Goal: Information Seeking & Learning: Find specific fact

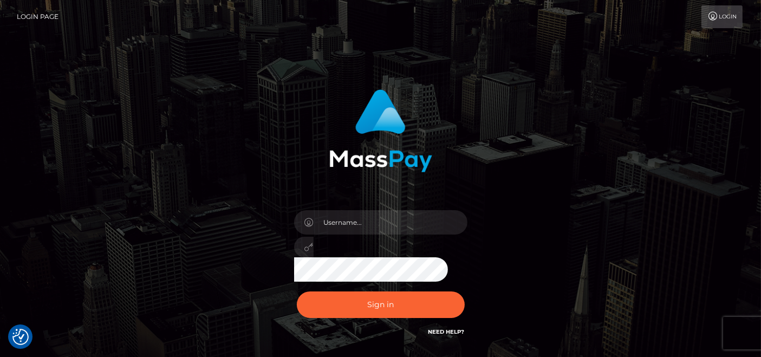
checkbox input "true"
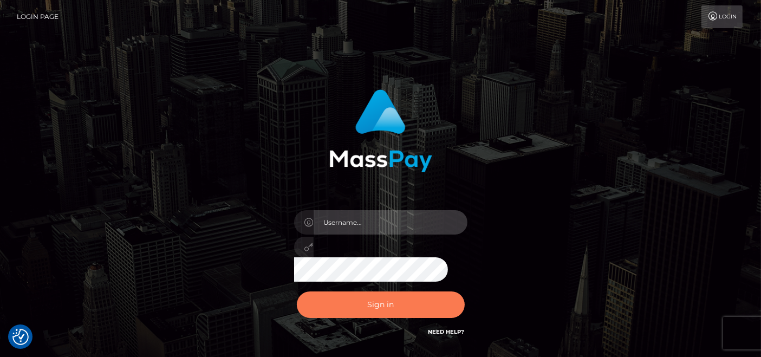
type input "[DOMAIN_NAME]"
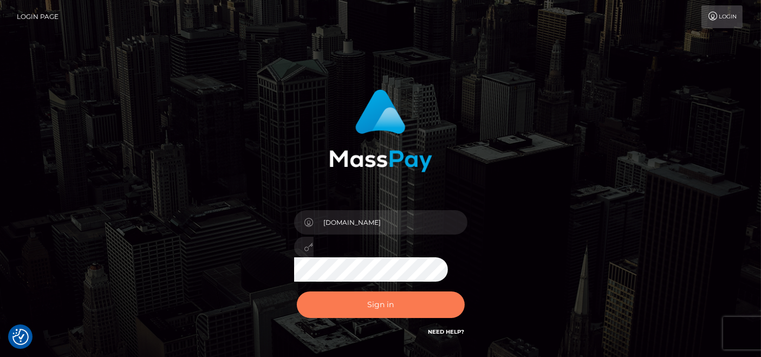
click at [358, 307] on button "Sign in" at bounding box center [381, 304] width 168 height 27
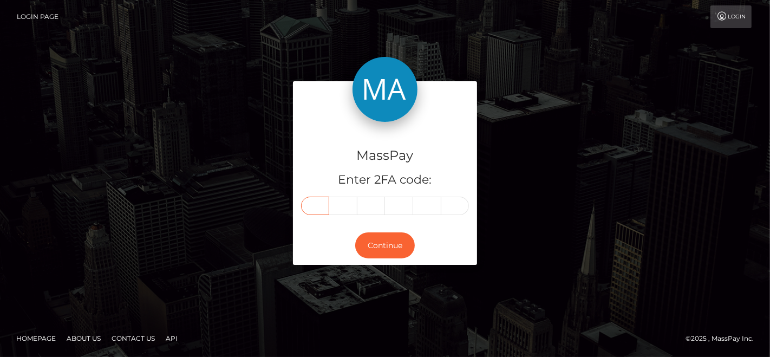
paste input "8"
type input "8"
type input "9"
type input "0"
type input "1"
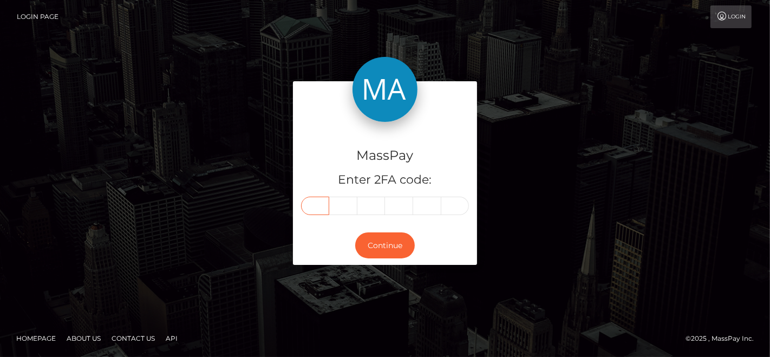
type input "4"
type input "6"
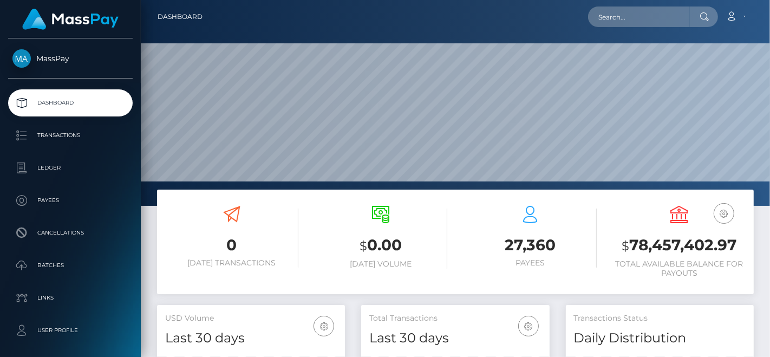
scroll to position [321, 188]
click at [656, 17] on input "text" at bounding box center [639, 17] width 102 height 21
paste input "tsebomotaung3@gmail.com"
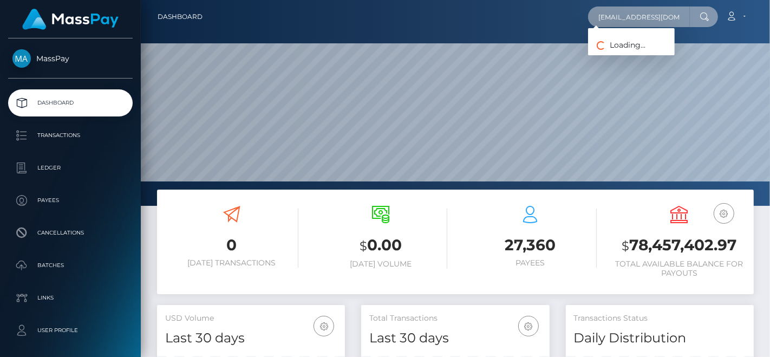
scroll to position [0, 11]
type input "tsebomotaung3@gmail.com"
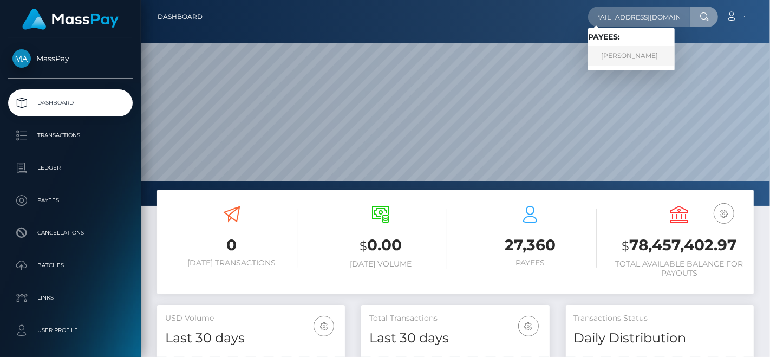
click at [627, 46] on link "Mamohanoe Clementina Motaung" at bounding box center [631, 56] width 87 height 20
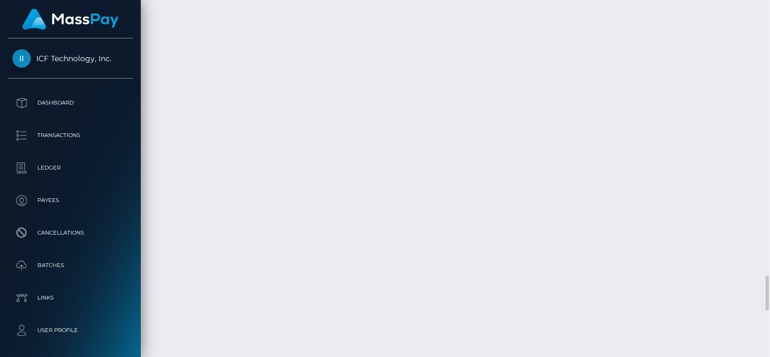
scroll to position [3070, 0]
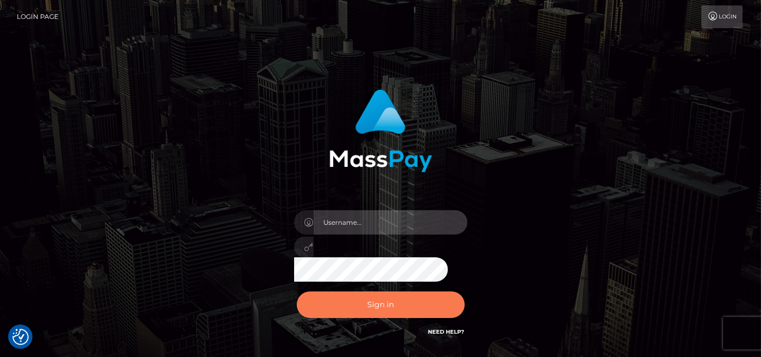
type input "pk.es"
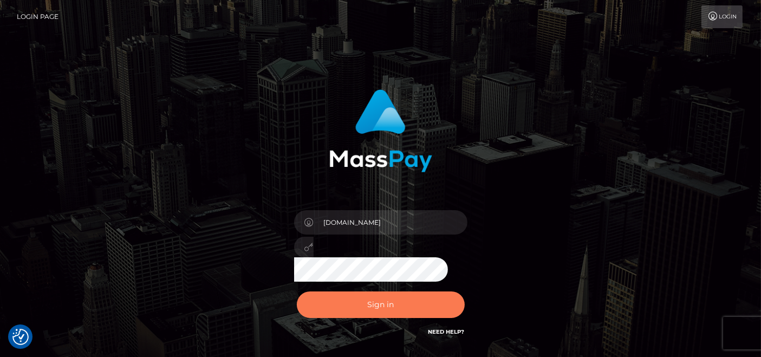
click at [371, 306] on button "Sign in" at bounding box center [381, 304] width 168 height 27
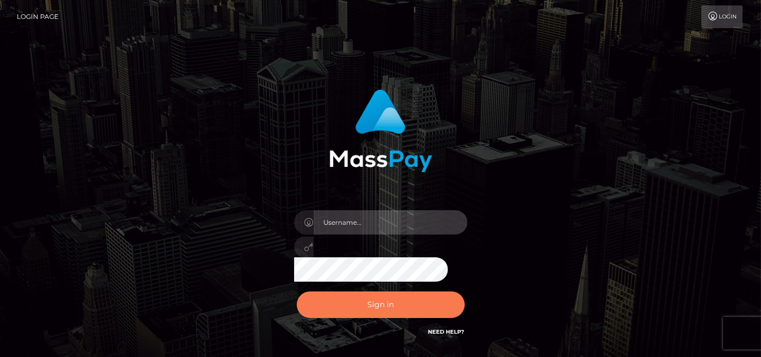
type input "pk.es"
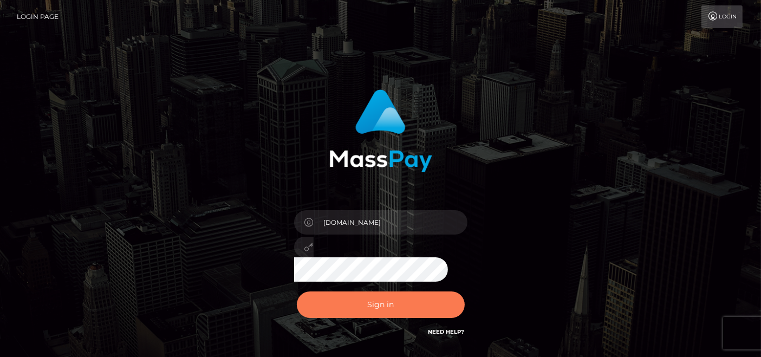
click at [351, 308] on button "Sign in" at bounding box center [381, 304] width 168 height 27
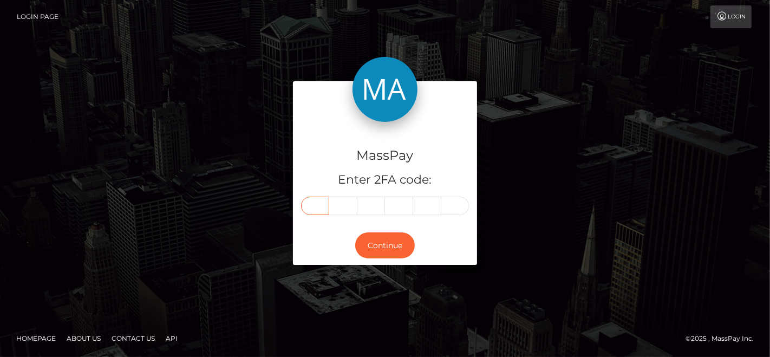
paste input "9"
type input "9"
type input "1"
type input "7"
type input "5"
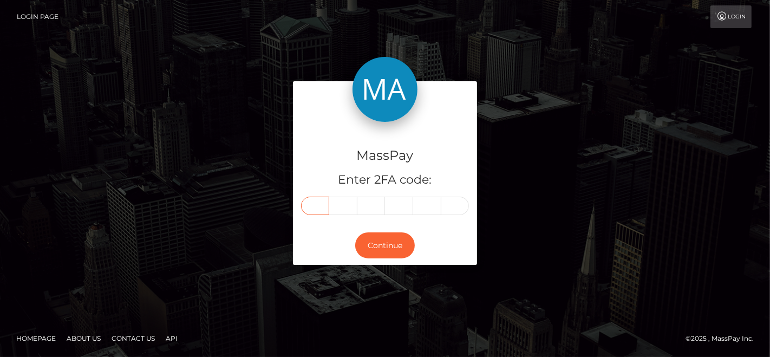
type input "7"
type input "9"
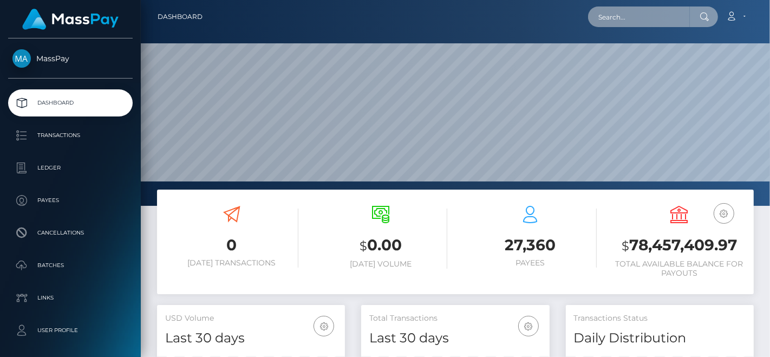
scroll to position [321, 188]
paste input "[EMAIL_ADDRESS][DOMAIN_NAME]"
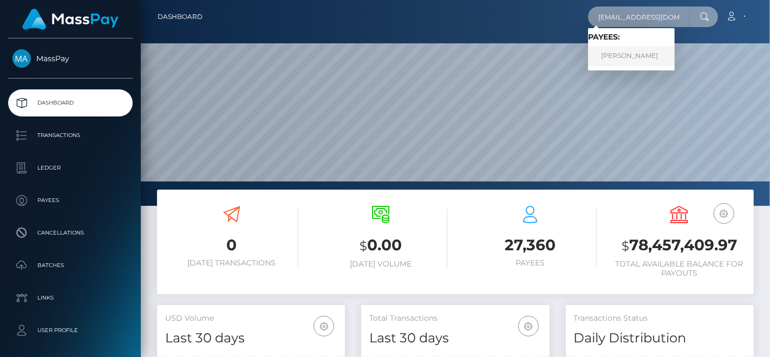
type input "[EMAIL_ADDRESS][DOMAIN_NAME]"
click at [625, 59] on link "[PERSON_NAME]" at bounding box center [631, 56] width 87 height 20
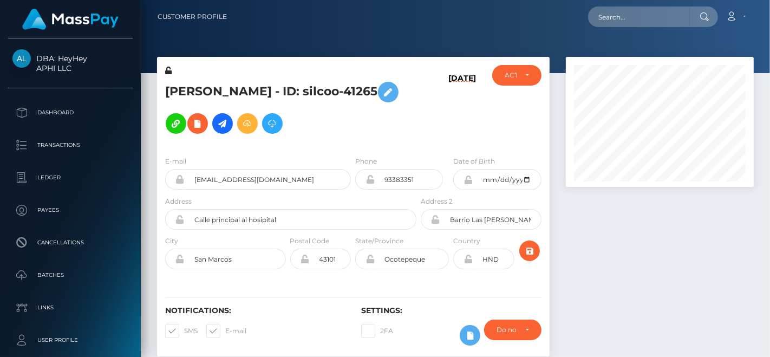
scroll to position [130, 188]
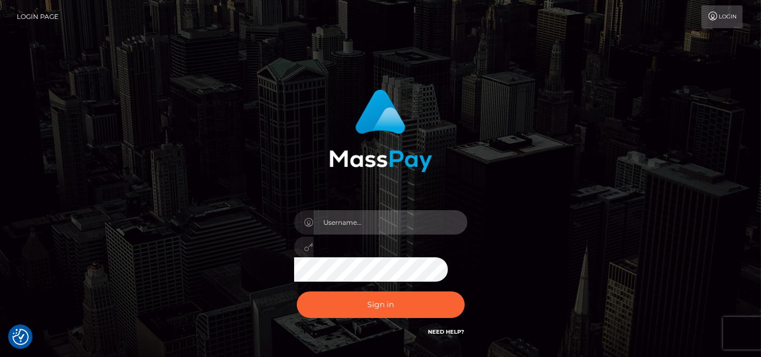
type input "pk.es"
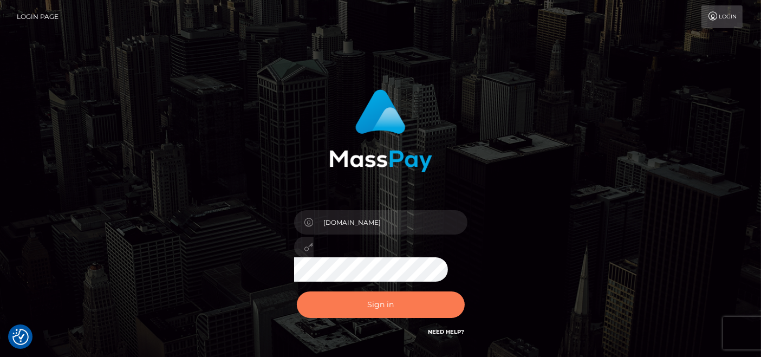
click at [344, 295] on button "Sign in" at bounding box center [381, 304] width 168 height 27
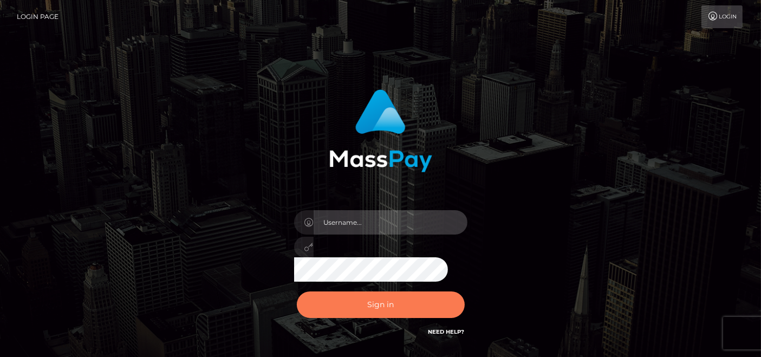
type input "[DOMAIN_NAME]"
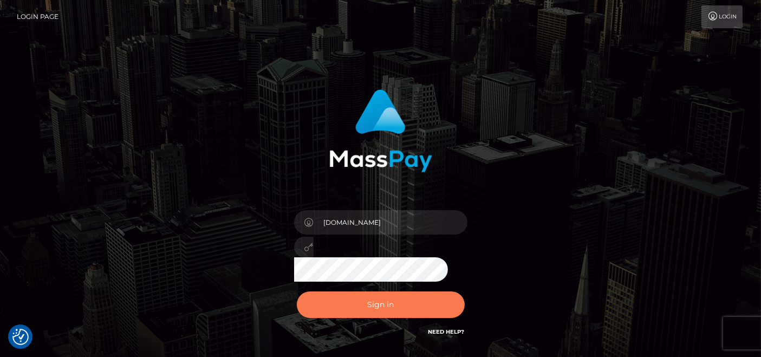
click at [387, 297] on button "Sign in" at bounding box center [381, 304] width 168 height 27
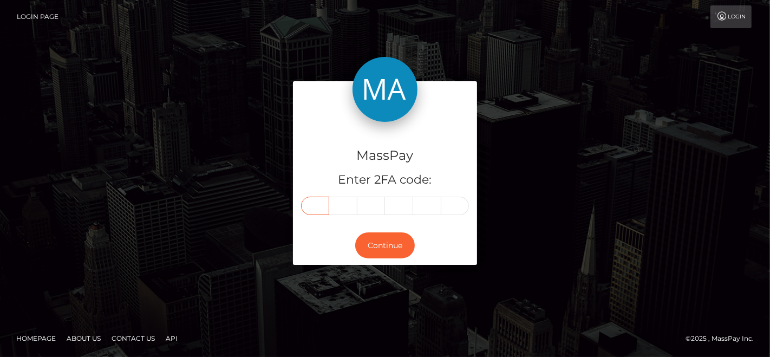
paste input "8"
type input "8"
type input "5"
type input "4"
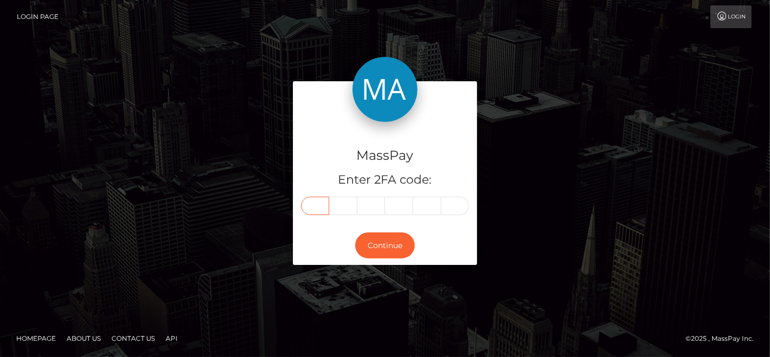
type input "0"
type input "6"
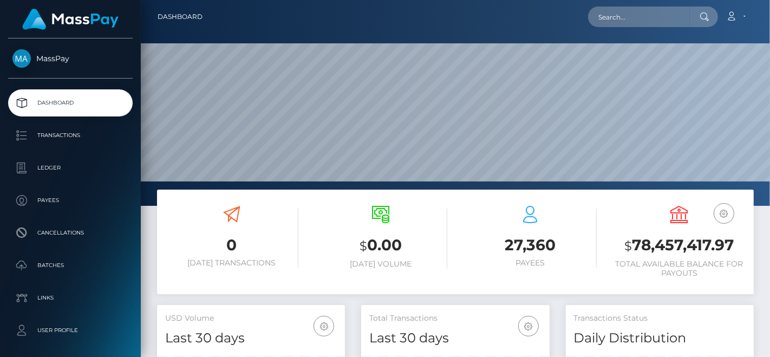
scroll to position [192, 188]
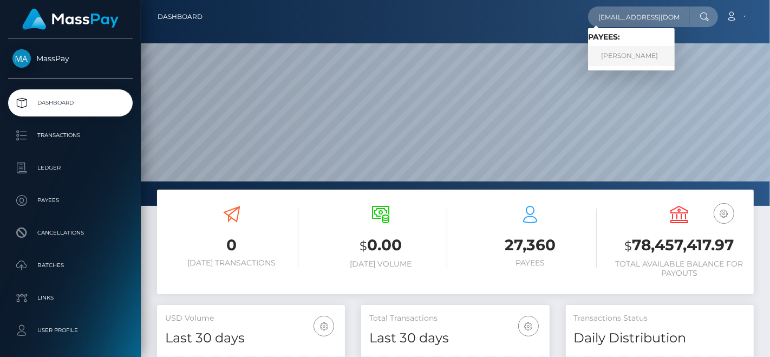
type input "[EMAIL_ADDRESS][DOMAIN_NAME]"
click at [633, 56] on link "[PERSON_NAME]" at bounding box center [631, 56] width 87 height 20
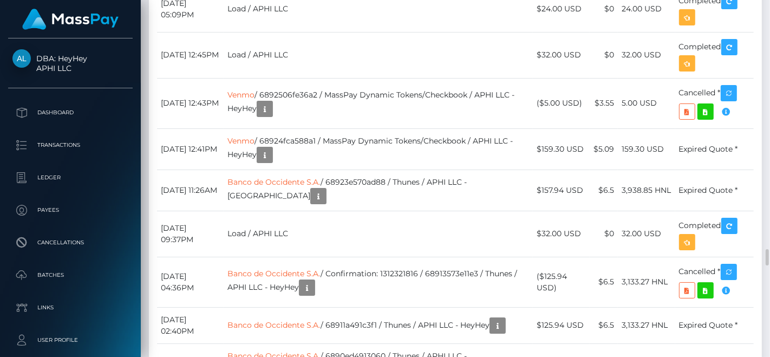
scroll to position [130, 188]
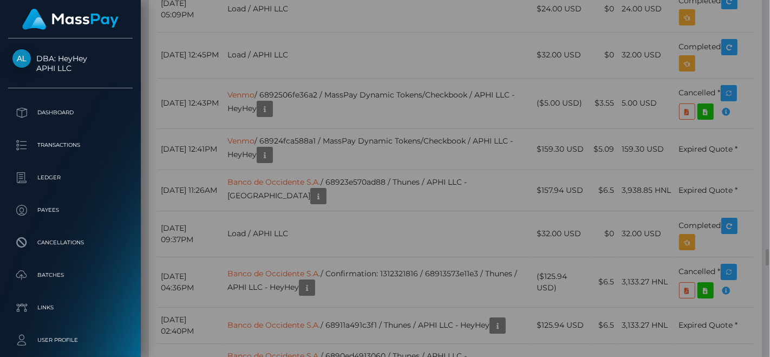
scroll to position [0, 0]
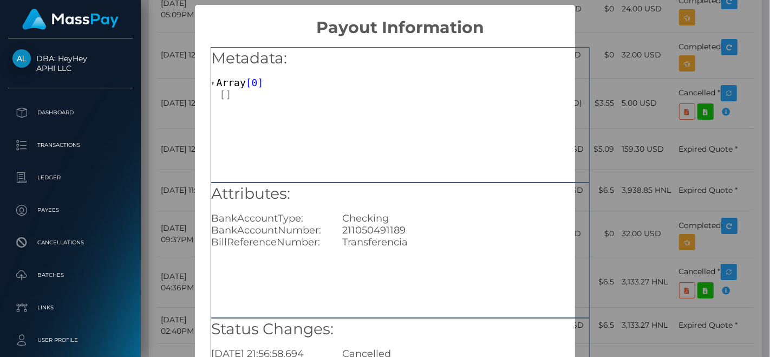
click at [383, 224] on div "211050491189" at bounding box center [465, 230] width 263 height 12
click at [385, 232] on div "211050491189" at bounding box center [465, 230] width 263 height 12
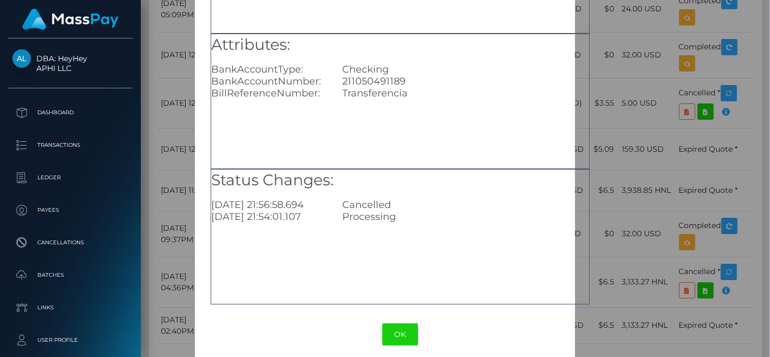
scroll to position [158, 0]
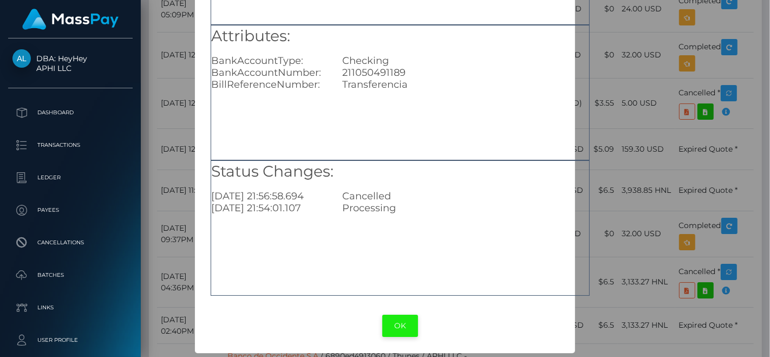
click at [394, 321] on button "OK" at bounding box center [401, 326] width 36 height 22
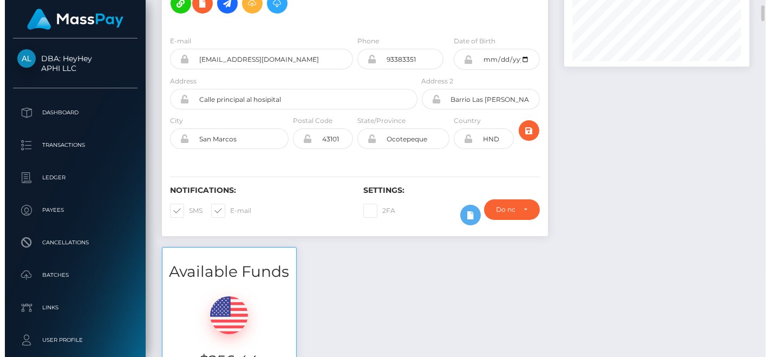
scroll to position [0, 0]
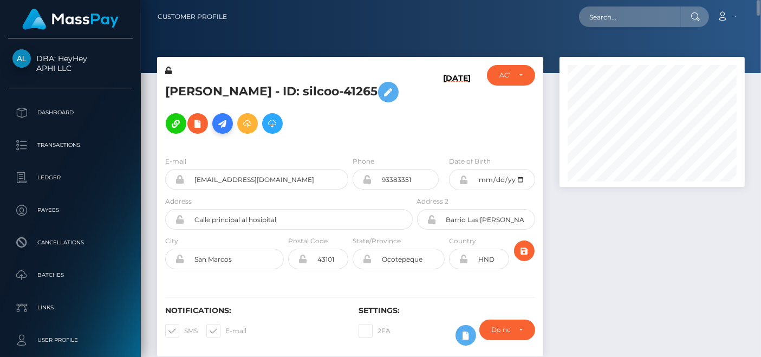
click at [216, 126] on icon at bounding box center [222, 124] width 13 height 14
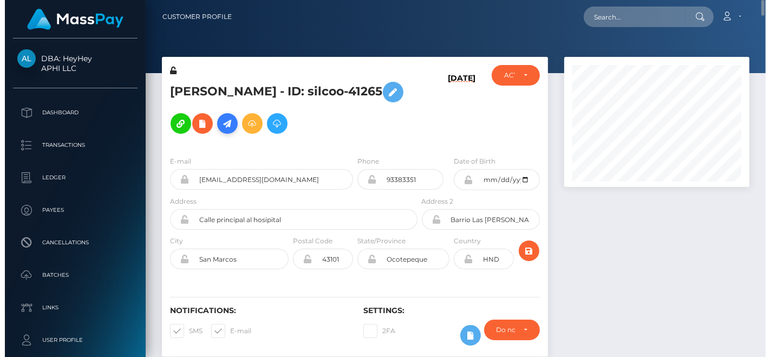
scroll to position [130, 188]
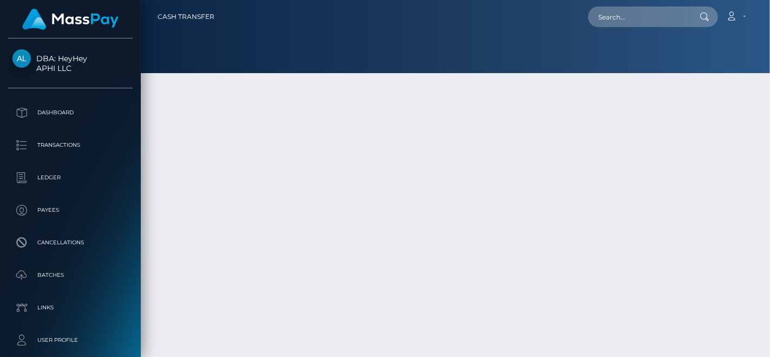
type input "7379.28"
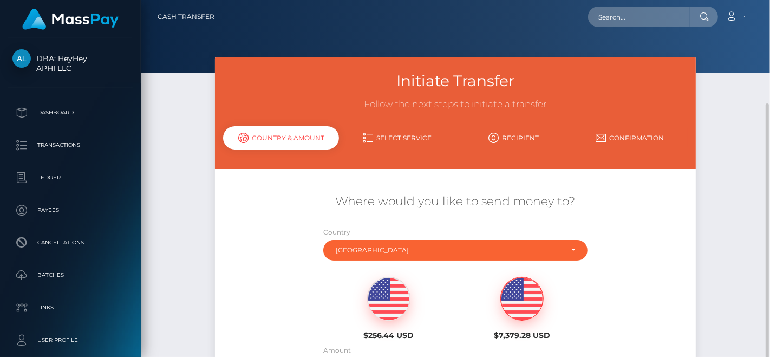
scroll to position [120, 0]
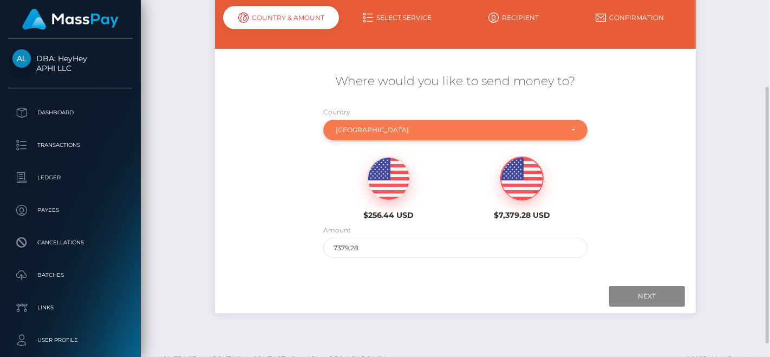
click at [385, 129] on div "Honduras" at bounding box center [449, 130] width 227 height 9
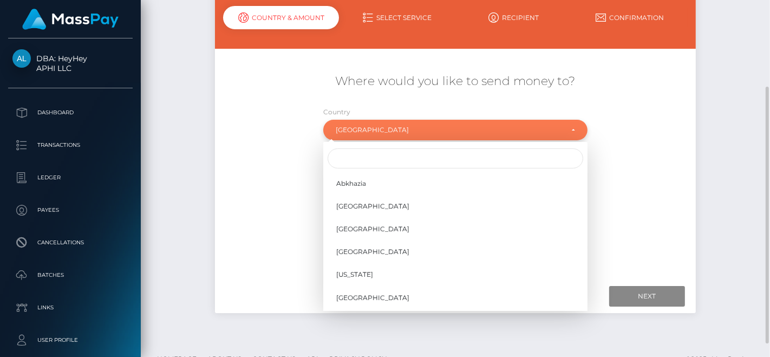
scroll to position [1804, 0]
click at [385, 129] on div "Honduras" at bounding box center [449, 130] width 227 height 9
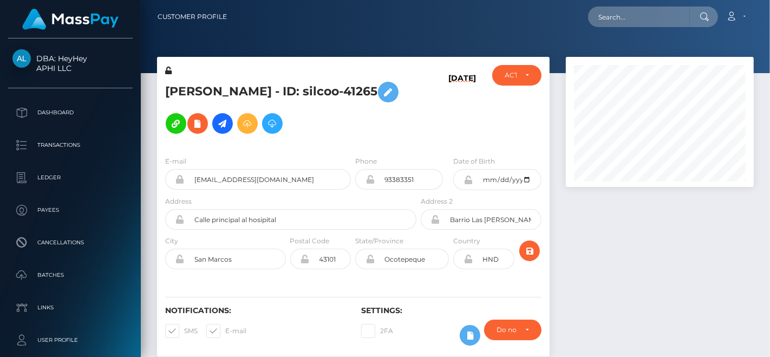
scroll to position [130, 188]
click at [597, 22] on input "text" at bounding box center [639, 17] width 102 height 21
paste input "heenanivy@gmail.com"
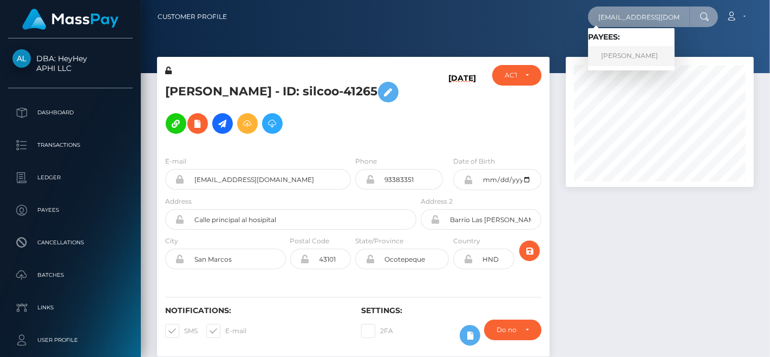
type input "heenanivy@gmail.com"
click at [602, 56] on link "IVY MICHELLE HEENAN" at bounding box center [631, 56] width 87 height 20
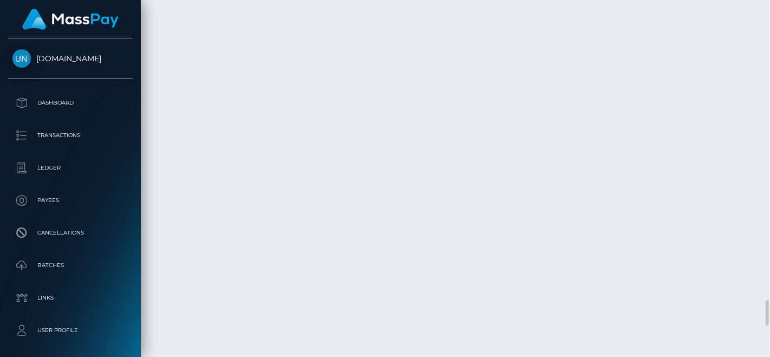
scroll to position [130, 188]
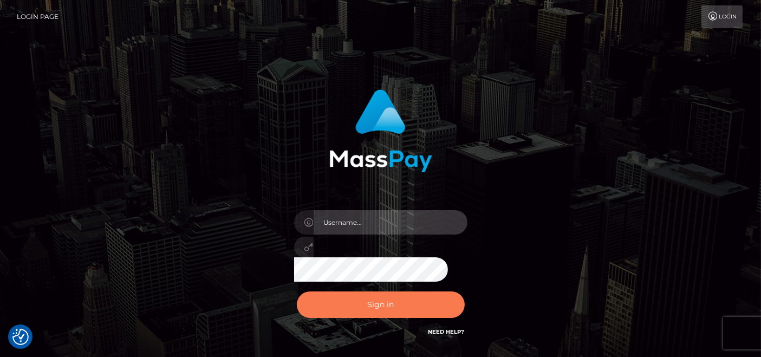
type input "pk.es"
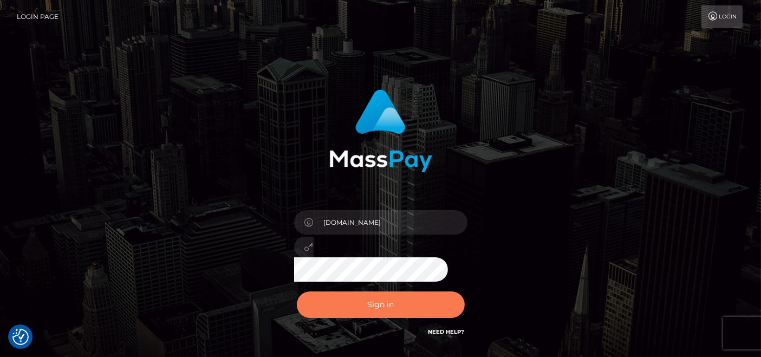
click at [342, 301] on button "Sign in" at bounding box center [381, 304] width 168 height 27
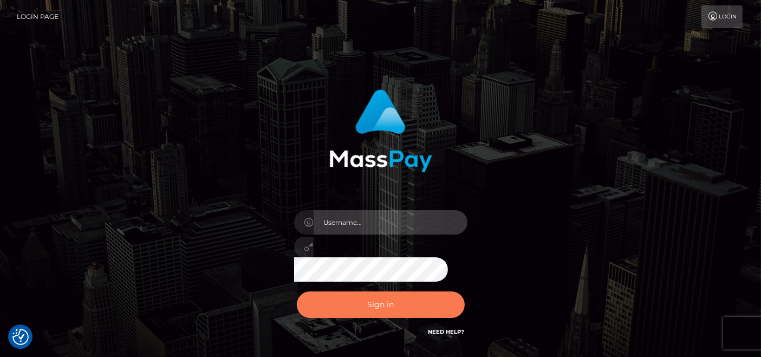
type input "[DOMAIN_NAME]"
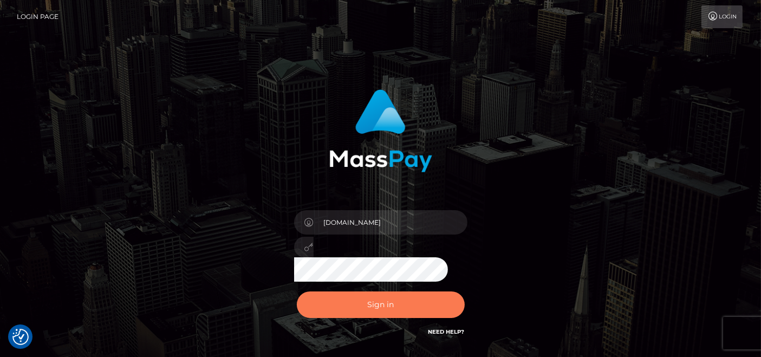
click at [349, 309] on button "Sign in" at bounding box center [381, 304] width 168 height 27
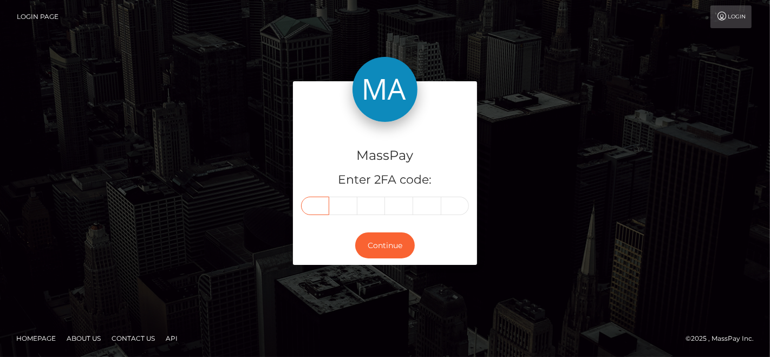
paste input "3"
type input "3"
type input "7"
type input "4"
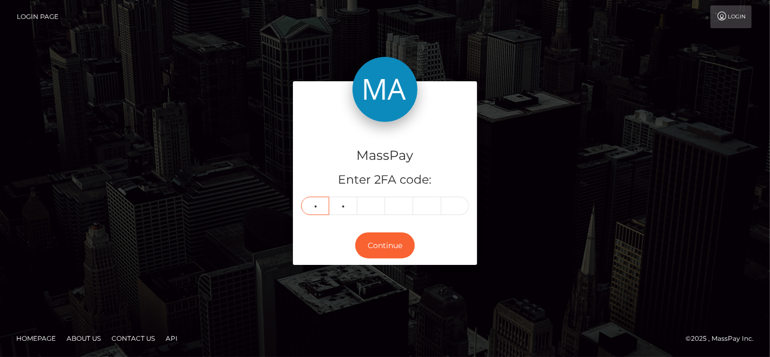
type input "4"
type input "8"
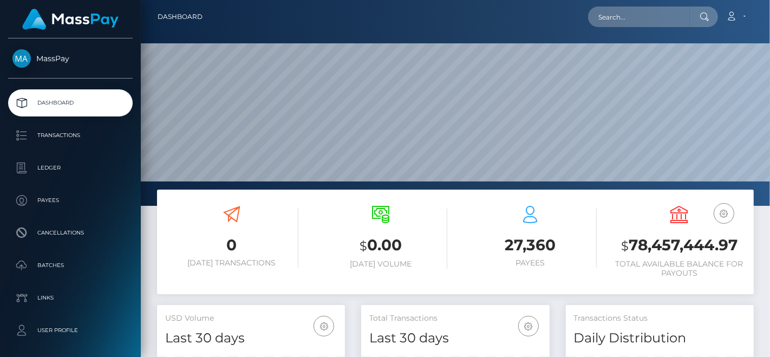
scroll to position [192, 188]
drag, startPoint x: 0, startPoint y: 0, endPoint x: 661, endPoint y: 23, distance: 661.4
click at [661, 23] on input "text" at bounding box center [639, 17] width 102 height 21
paste input "nicolajh75@gmail.com"
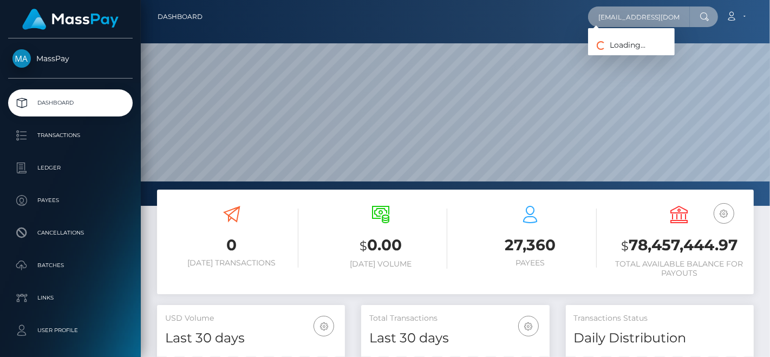
paste input "johnnysjax@gmail.com"
type input "johnnysjax@gmail.com"
paste input "nicolajh75@gmail.com"
type input "nicolajh75@gmail.com"
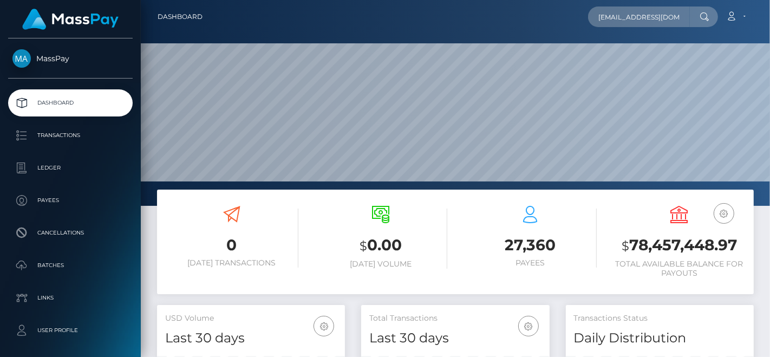
scroll to position [192, 188]
type input "nicolajh75@gmail.com"
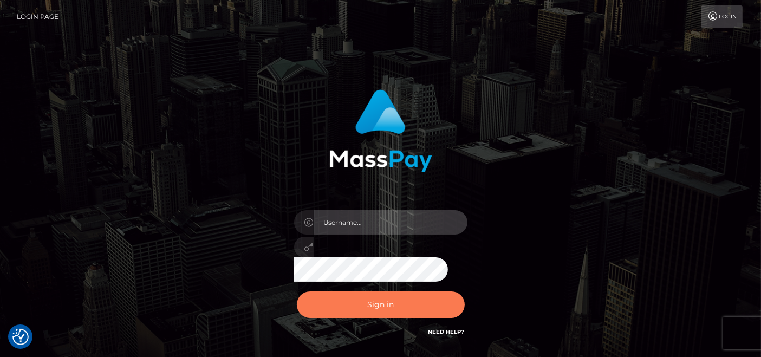
type input "pk.es"
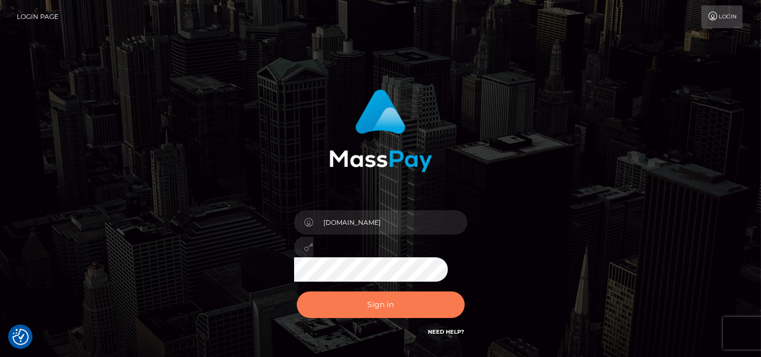
click at [368, 308] on button "Sign in" at bounding box center [381, 304] width 168 height 27
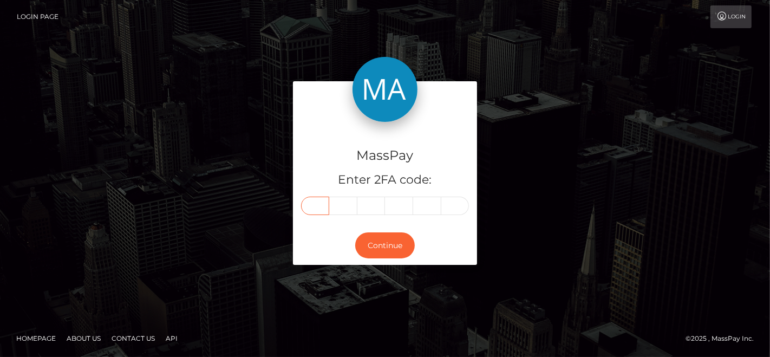
paste input "2"
type input "2"
type input "9"
type input "4"
type input "1"
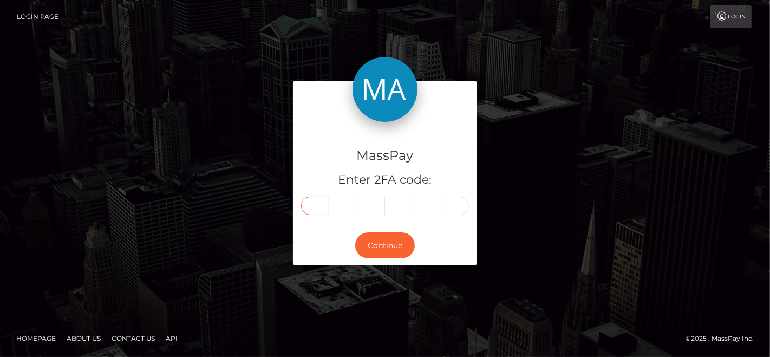
type input "1"
type input "2"
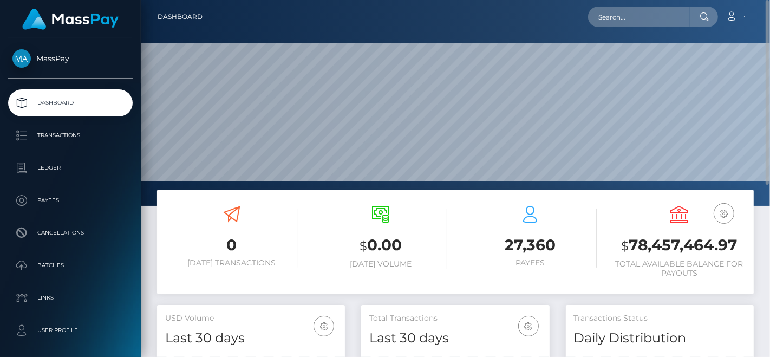
click at [633, 5] on div "Loading... Loading... Account Edit Profile Logout" at bounding box center [482, 16] width 542 height 23
click at [634, 8] on input "text" at bounding box center [639, 17] width 102 height 21
paste input "[EMAIL_ADDRESS][DOMAIN_NAME]"
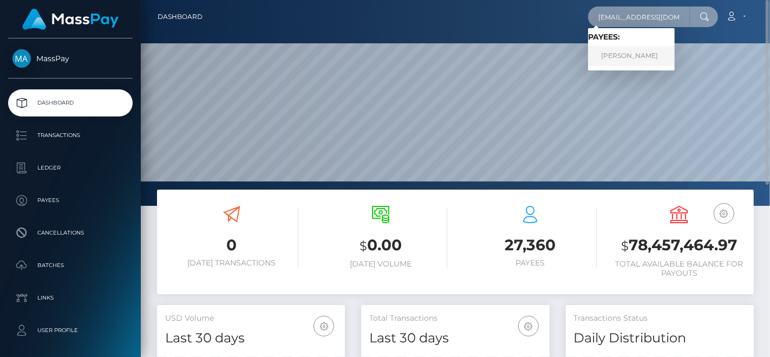
type input "[EMAIL_ADDRESS][DOMAIN_NAME]"
click at [634, 48] on link "[PERSON_NAME]" at bounding box center [631, 56] width 87 height 20
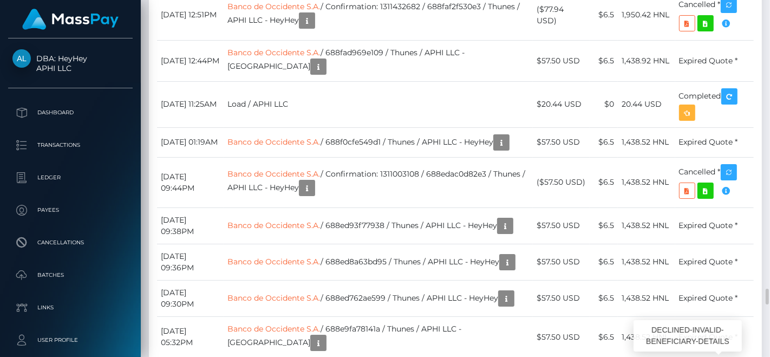
scroll to position [130, 188]
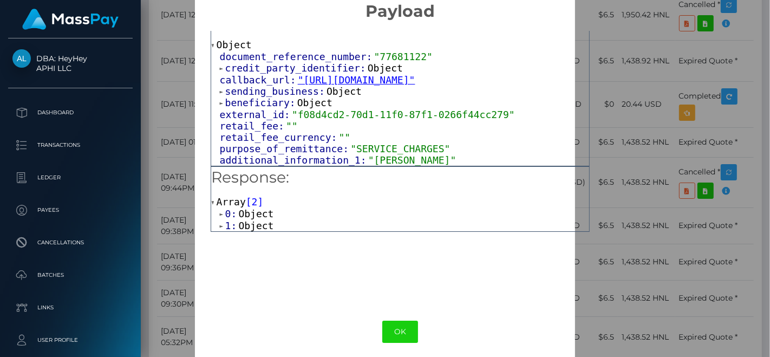
scroll to position [23, 0]
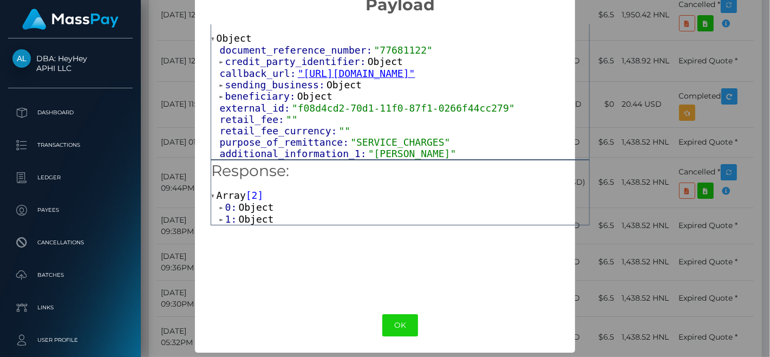
click at [241, 206] on span "Object" at bounding box center [255, 207] width 35 height 11
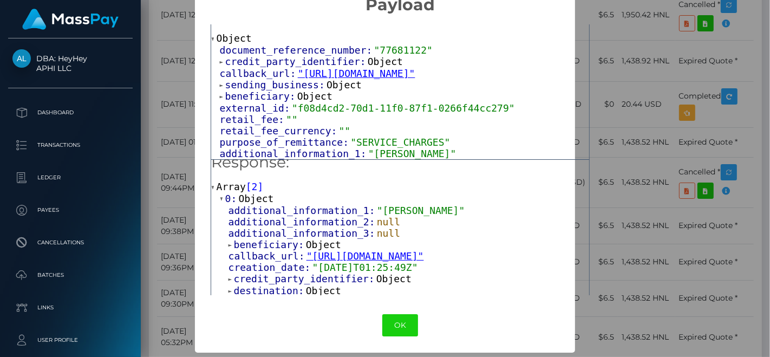
scroll to position [0, 0]
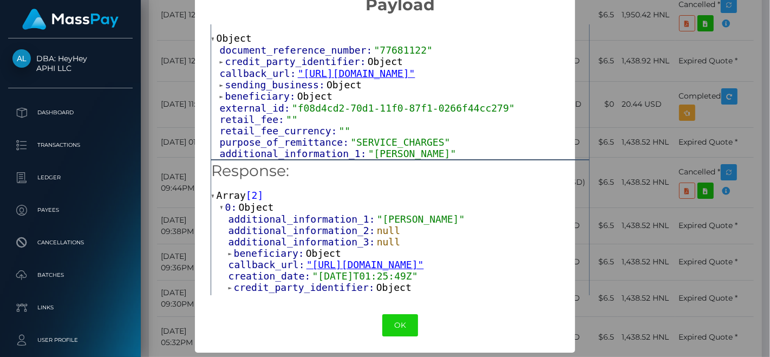
click at [225, 202] on span "0:" at bounding box center [232, 207] width 14 height 11
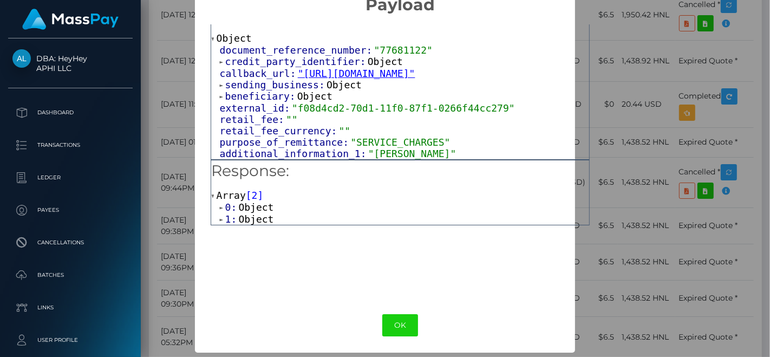
click at [252, 213] on span "Object" at bounding box center [255, 218] width 35 height 11
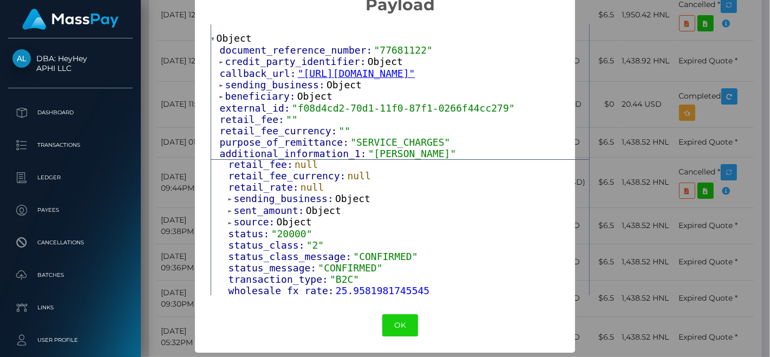
scroll to position [293, 0]
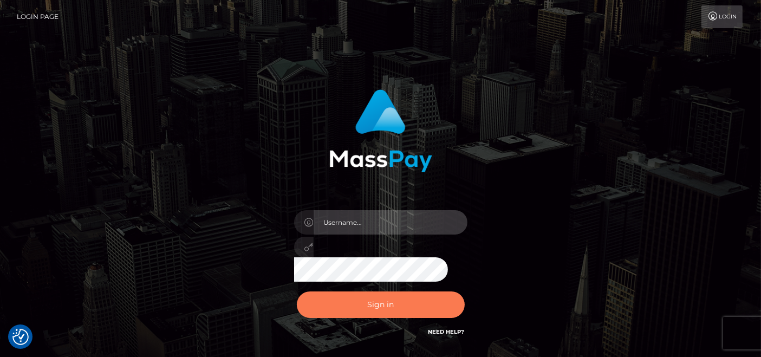
type input "[DOMAIN_NAME]"
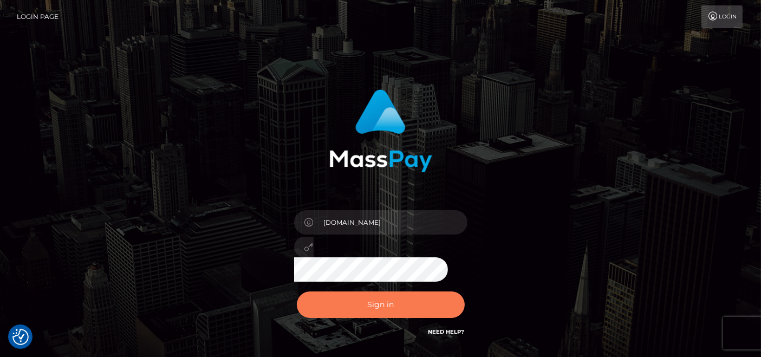
click at [404, 313] on button "Sign in" at bounding box center [381, 304] width 168 height 27
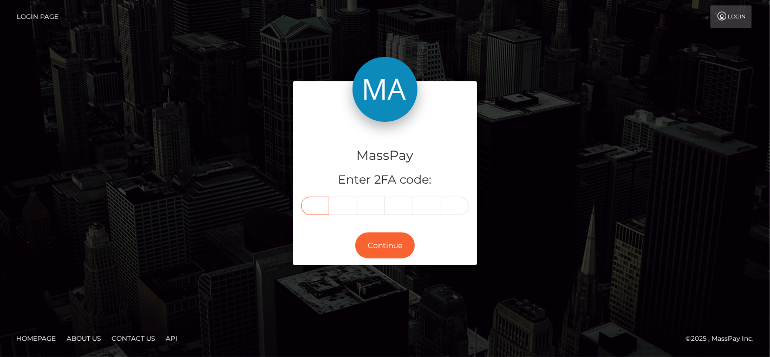
paste input "9"
type input "9"
type input "4"
type input "7"
type input "1"
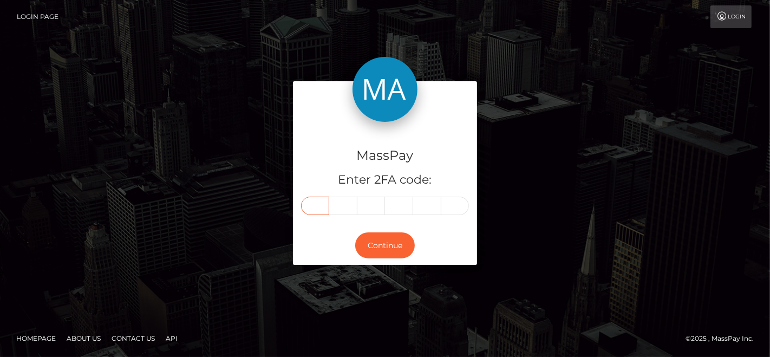
type input "4"
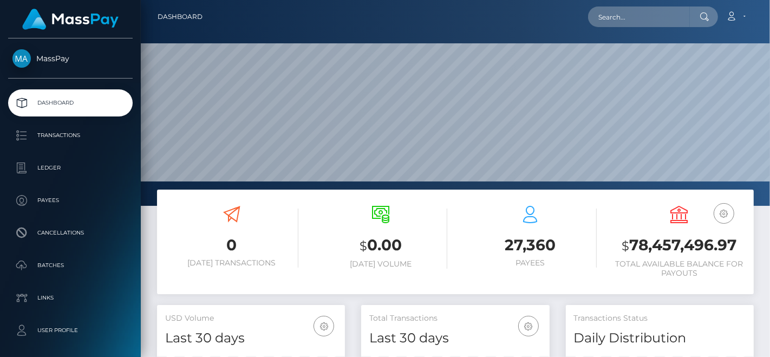
scroll to position [192, 188]
click at [615, 23] on input "text" at bounding box center [639, 17] width 102 height 21
paste input "rstanik@seznam.cz"
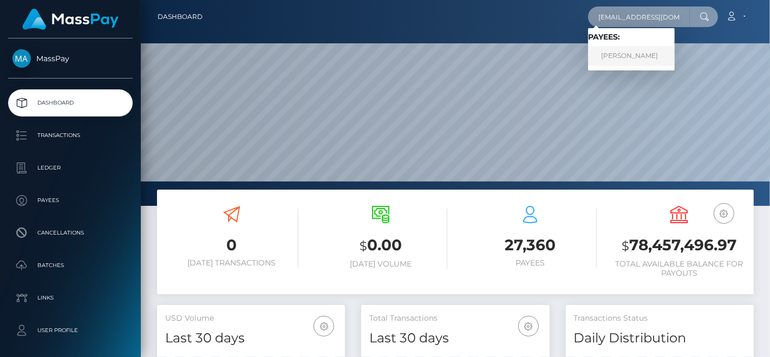
type input "rstanik@seznam.cz"
click at [652, 50] on link "RICHARD STANIK" at bounding box center [631, 56] width 87 height 20
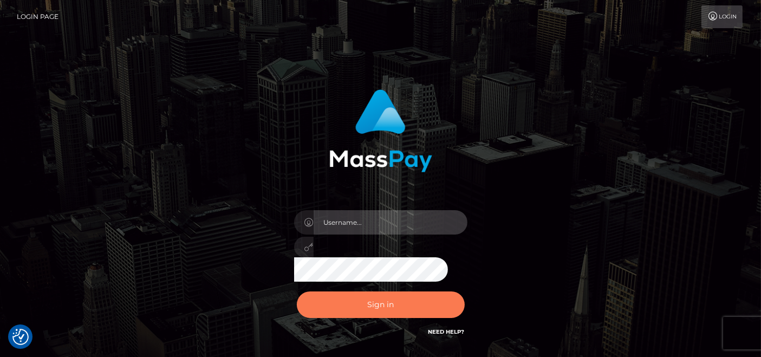
type input "[DOMAIN_NAME]"
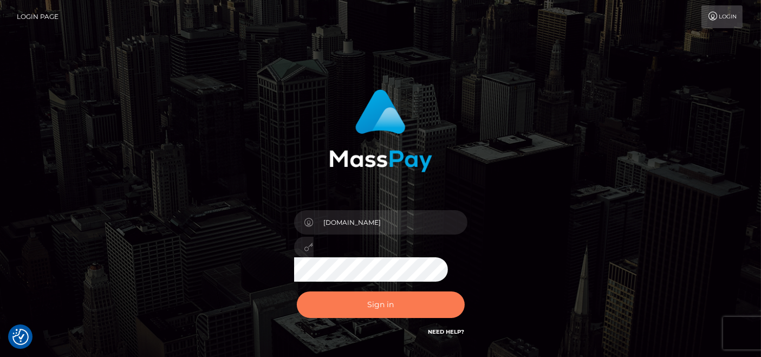
click at [384, 306] on button "Sign in" at bounding box center [381, 304] width 168 height 27
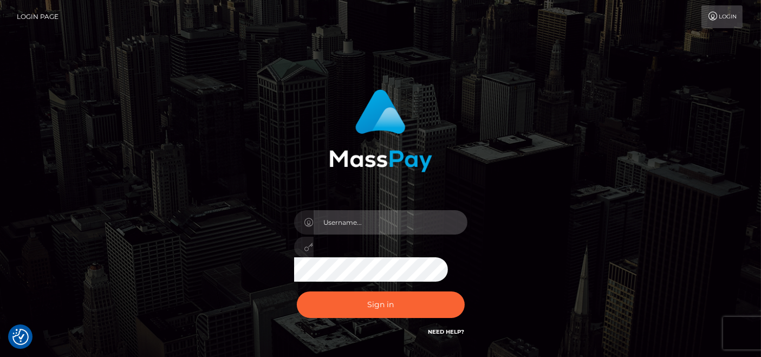
type input "[DOMAIN_NAME]"
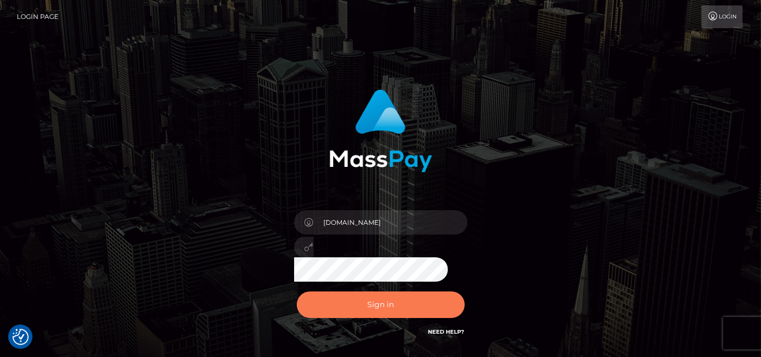
click at [385, 306] on button "Sign in" at bounding box center [381, 304] width 168 height 27
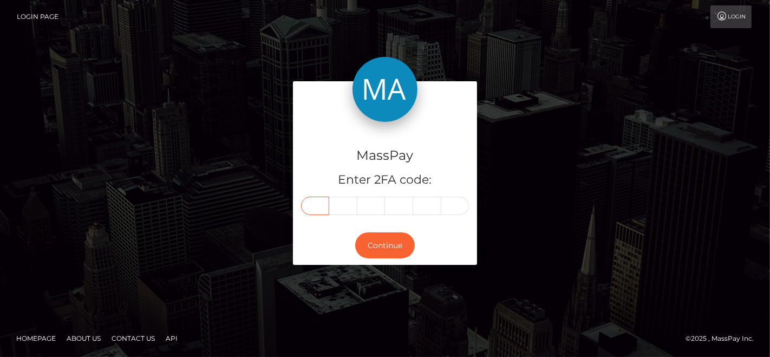
paste input "0"
type input "0"
type input "9"
type input "0"
type input "1"
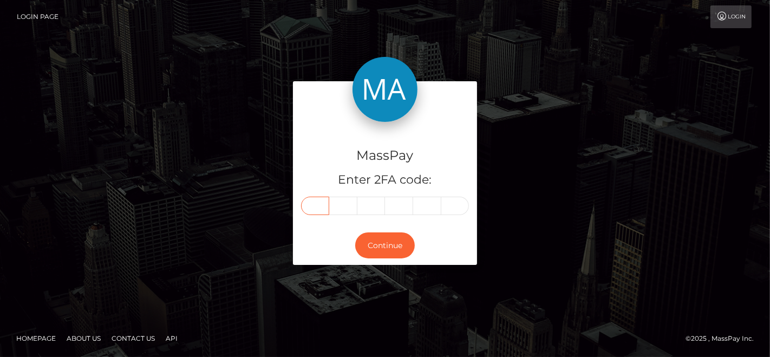
type input "1"
type input "9"
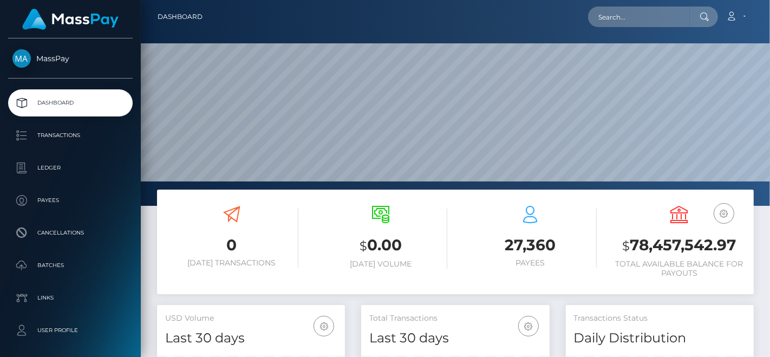
scroll to position [192, 188]
click at [610, 20] on input "text" at bounding box center [639, 17] width 102 height 21
paste input "[EMAIL_ADDRESS][DOMAIN_NAME]"
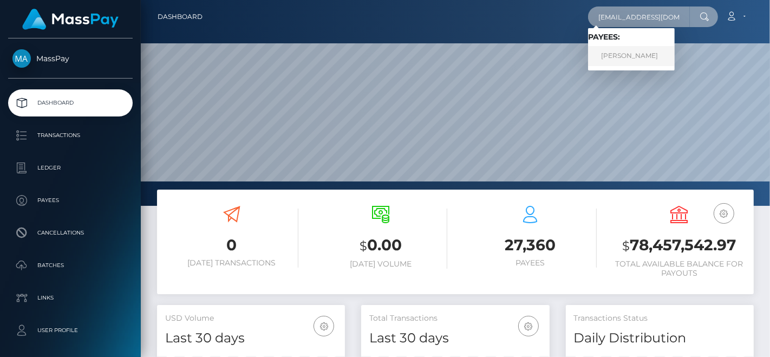
type input "[EMAIL_ADDRESS][DOMAIN_NAME]"
click at [640, 58] on link "[PERSON_NAME]" at bounding box center [631, 56] width 87 height 20
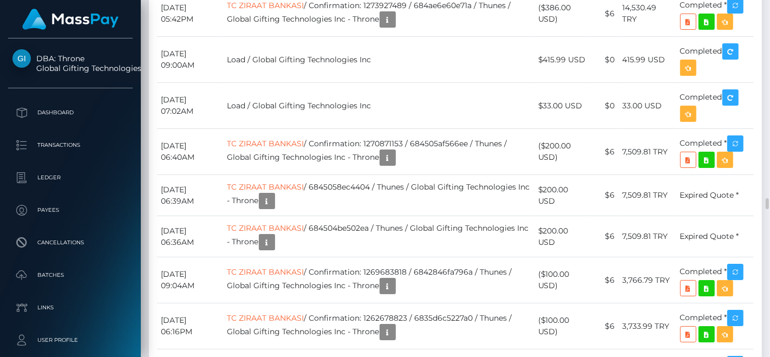
scroll to position [4515, 0]
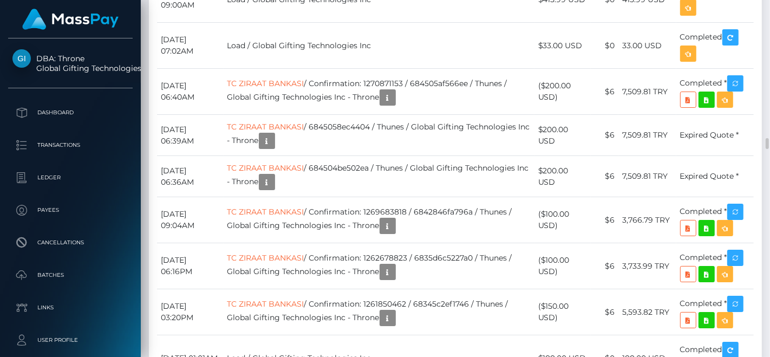
copy td "Neema"
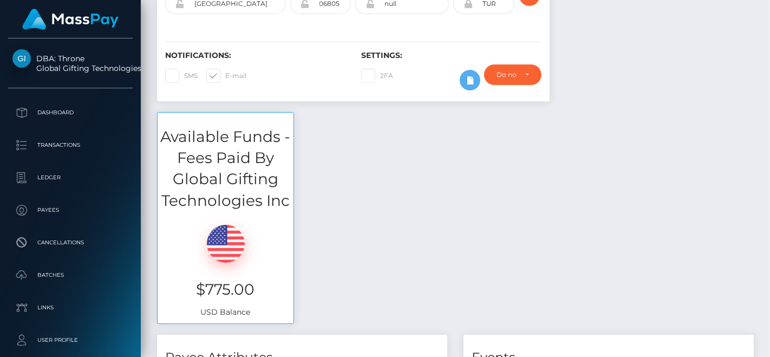
scroll to position [0, 0]
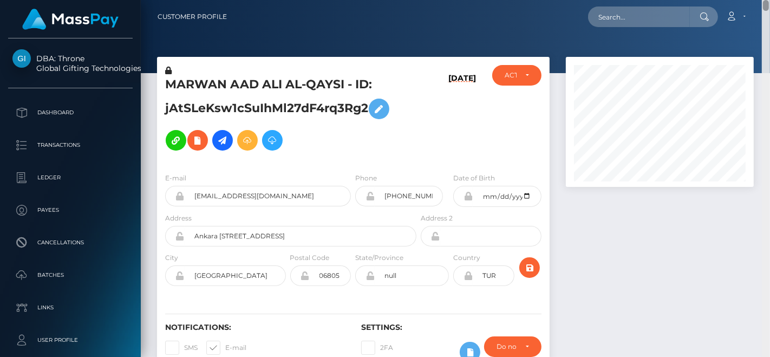
drag, startPoint x: 768, startPoint y: 86, endPoint x: 751, endPoint y: 1, distance: 86.6
click at [751, 1] on div "Customer Profile Loading... Loading..." at bounding box center [456, 178] width 630 height 357
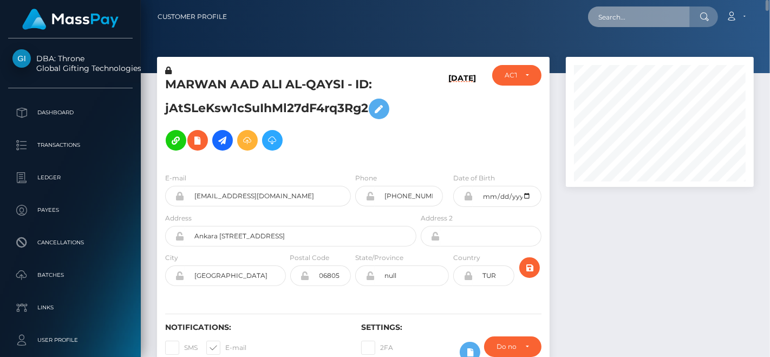
click at [677, 23] on input "text" at bounding box center [639, 17] width 102 height 21
paste input "Neema"
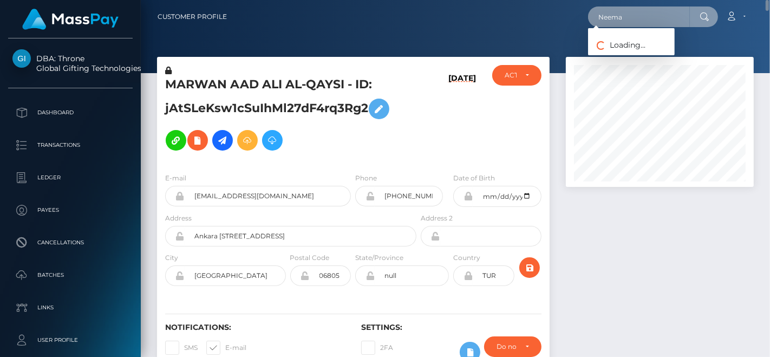
paste input "superman69cake@gmail.com"
click at [647, 14] on input "Neema superman69cake@gmail.com" at bounding box center [639, 17] width 102 height 21
paste input "superman69cake@gmail.com"
type input "superman69cake@gmail.com"
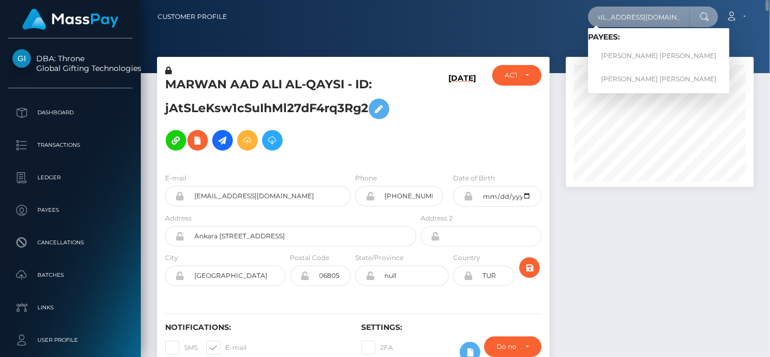
scroll to position [0, 0]
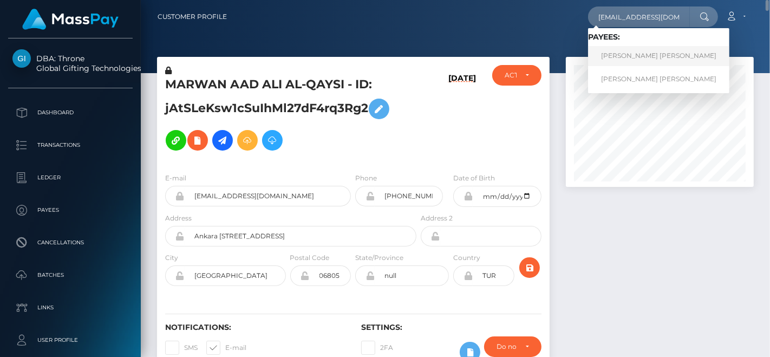
click at [624, 51] on link "DEVANSHU DEV CHAUDHARY" at bounding box center [658, 56] width 141 height 20
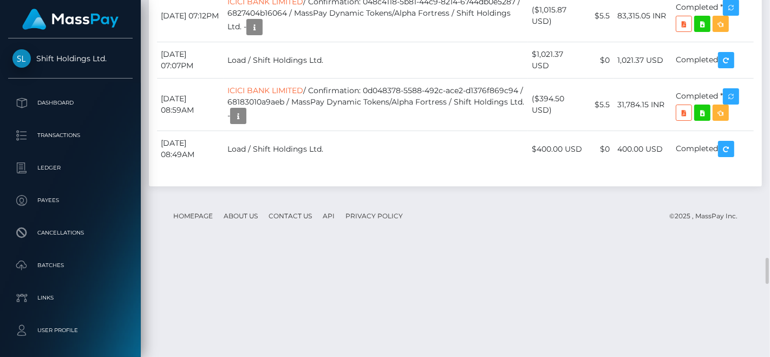
scroll to position [130, 188]
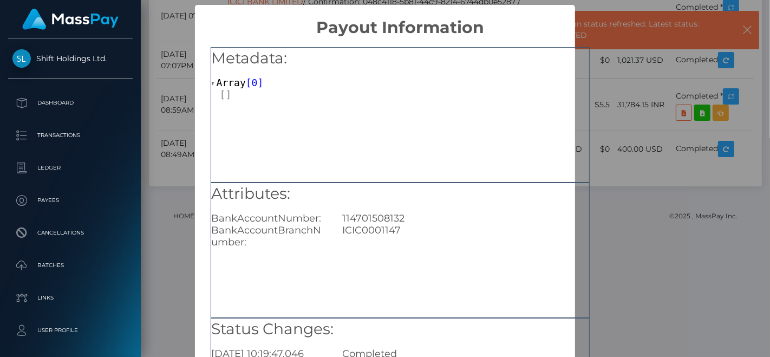
scroll to position [158, 0]
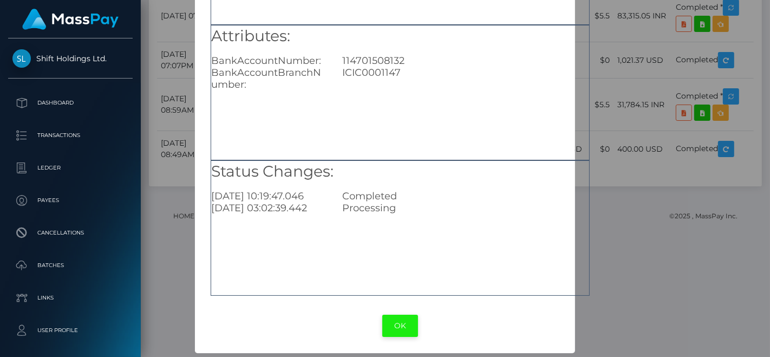
click at [402, 332] on button "OK" at bounding box center [401, 326] width 36 height 22
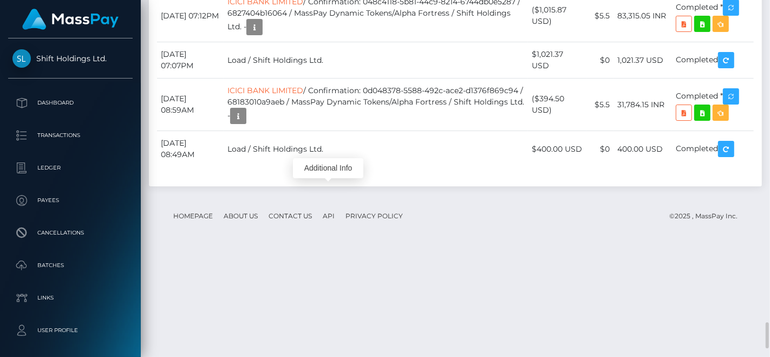
scroll to position [3612, 0]
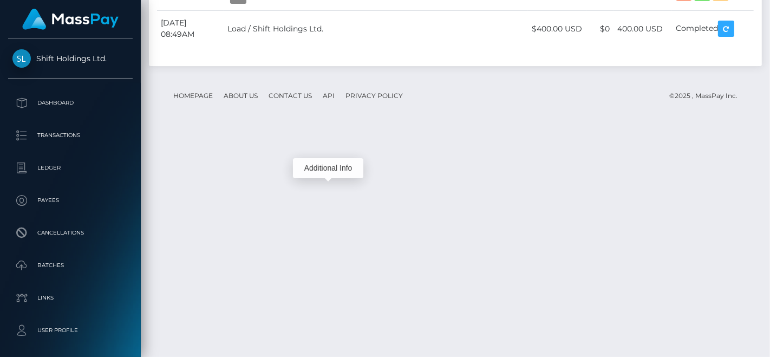
click at [321, 167] on div "Additional Info" at bounding box center [328, 168] width 70 height 20
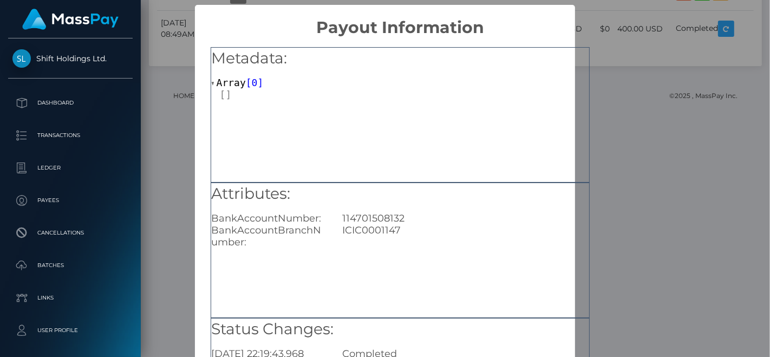
scroll to position [120, 0]
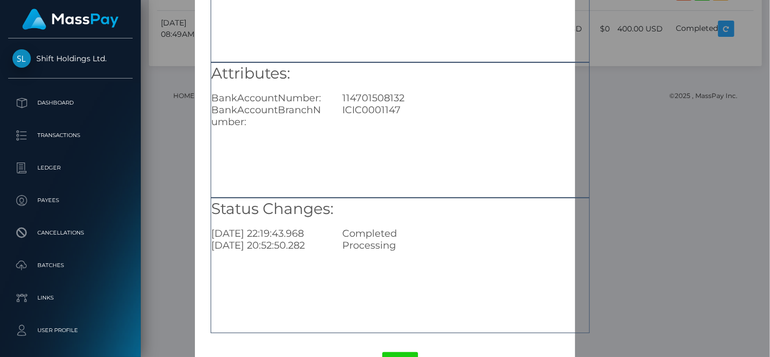
click at [477, 147] on div "Attributes: BankAccountNumber: 114701508132 BankAccountBranchNumber: ICIC0001147" at bounding box center [400, 129] width 379 height 135
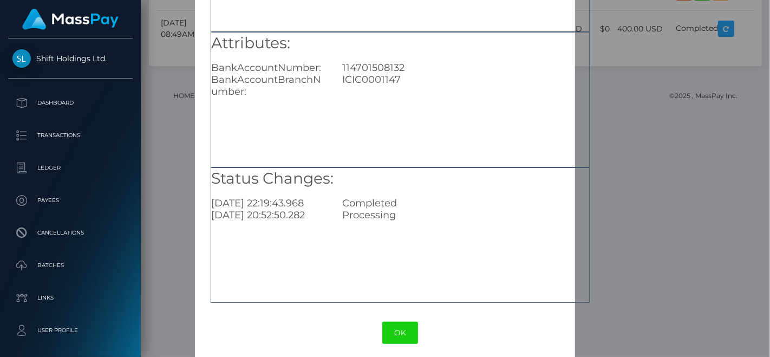
scroll to position [158, 0]
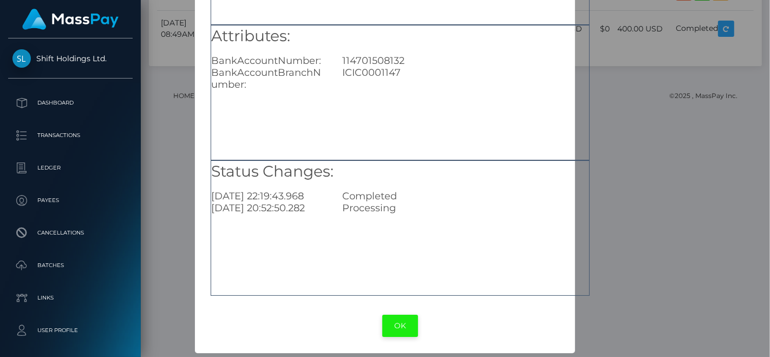
click at [402, 320] on button "OK" at bounding box center [401, 326] width 36 height 22
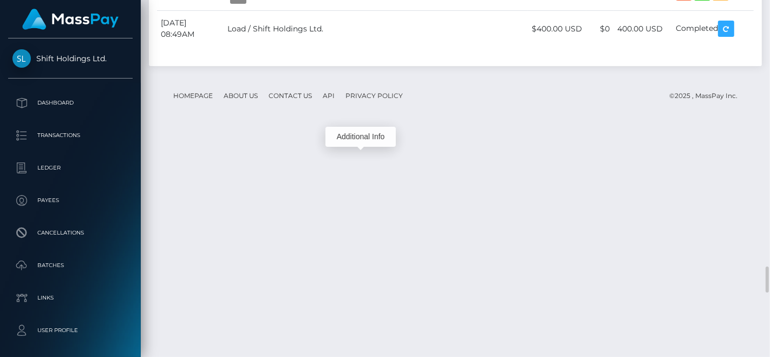
scroll to position [130, 188]
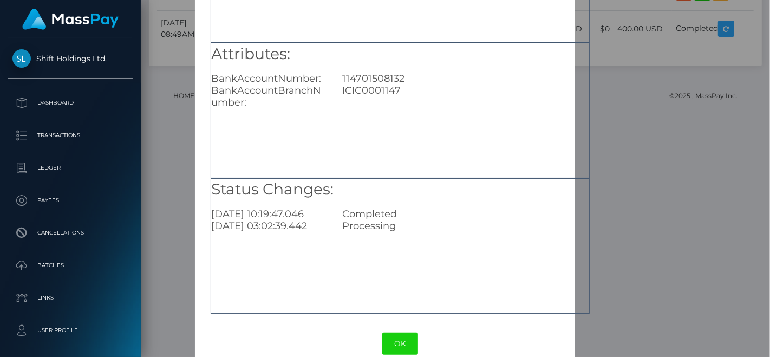
scroll to position [158, 0]
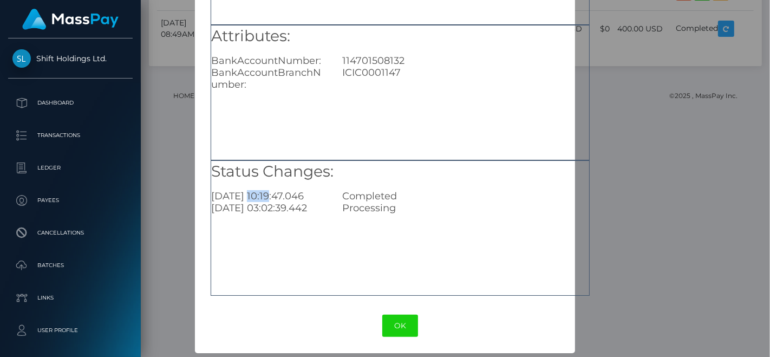
drag, startPoint x: 246, startPoint y: 196, endPoint x: 270, endPoint y: 196, distance: 23.8
click at [270, 196] on div "2025-08-13 10:19:47.046" at bounding box center [269, 196] width 132 height 12
click at [363, 56] on div "114701508132" at bounding box center [465, 61] width 263 height 12
copy div "114701508132"
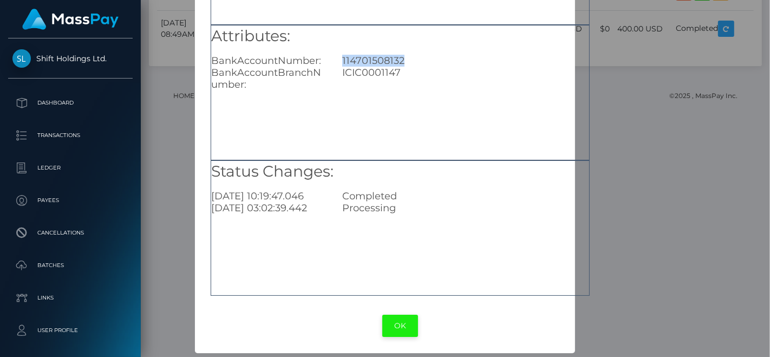
click at [395, 336] on button "OK" at bounding box center [401, 326] width 36 height 22
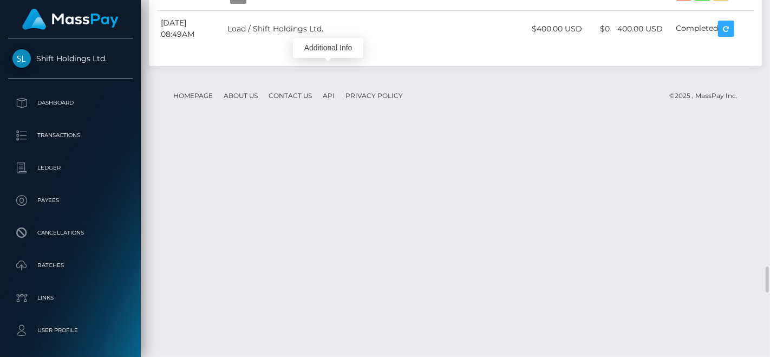
scroll to position [130, 188]
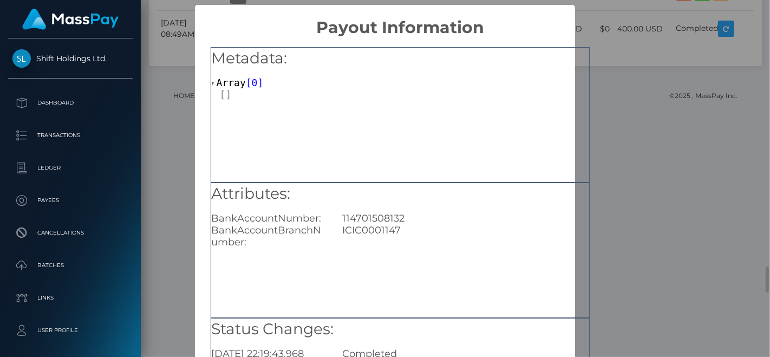
scroll to position [0, 0]
click at [415, 251] on div "Attributes: BankAccountNumber: 114701508132 BankAccountBranchNumber: ICIC0001147" at bounding box center [400, 250] width 379 height 135
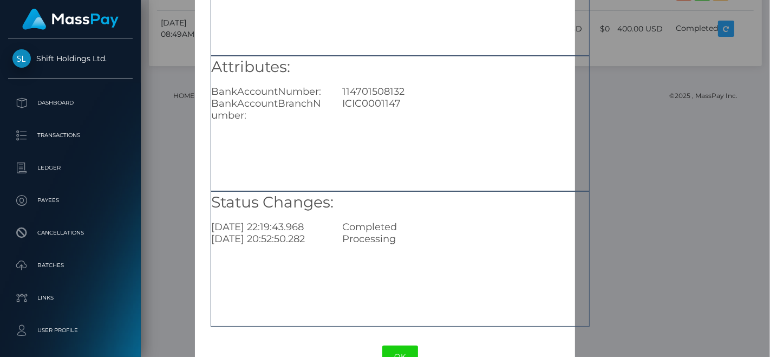
scroll to position [158, 0]
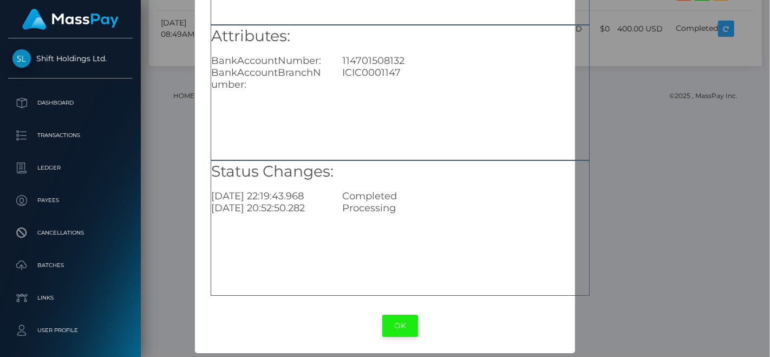
click at [394, 328] on button "OK" at bounding box center [401, 326] width 36 height 22
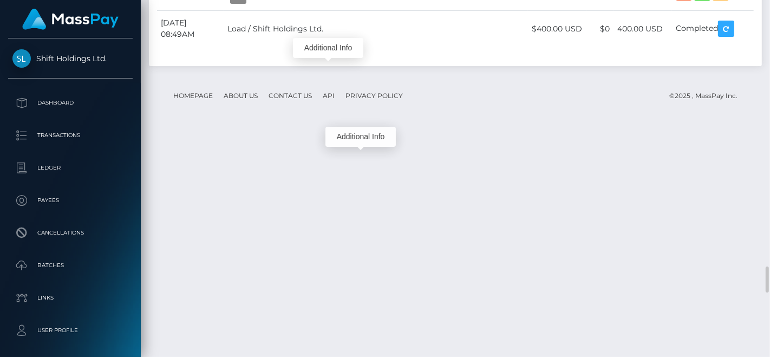
scroll to position [130, 188]
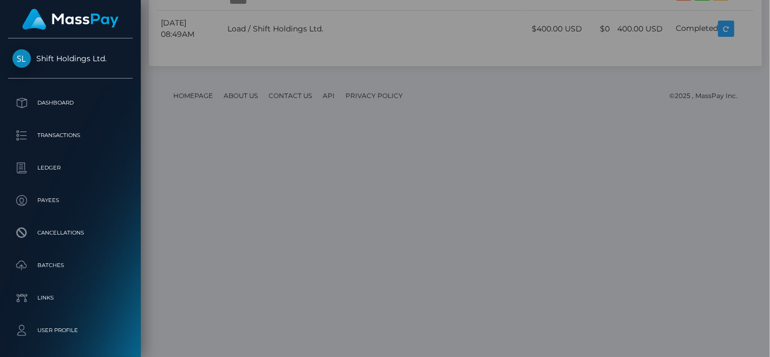
scroll to position [0, 0]
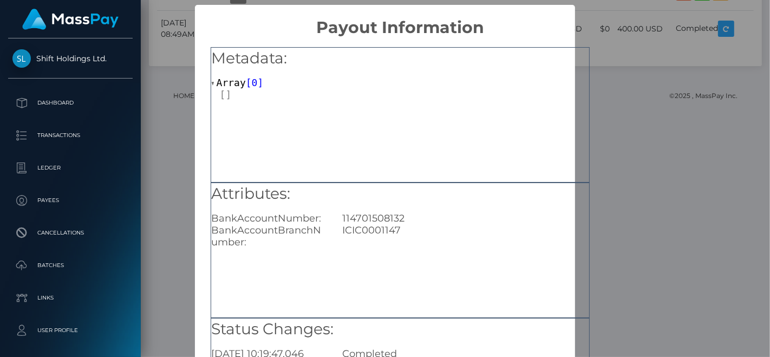
click at [269, 74] on div "Metadata: Array [ 0 ]" at bounding box center [400, 74] width 378 height 53
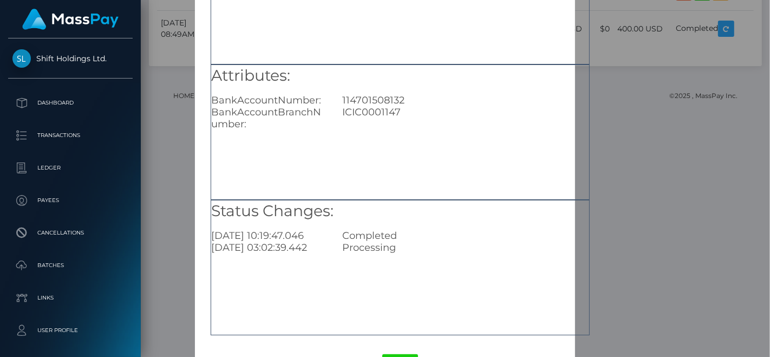
scroll to position [158, 0]
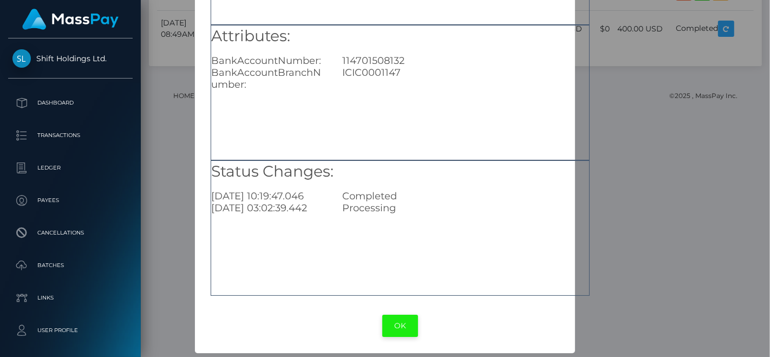
click at [401, 332] on button "OK" at bounding box center [401, 326] width 36 height 22
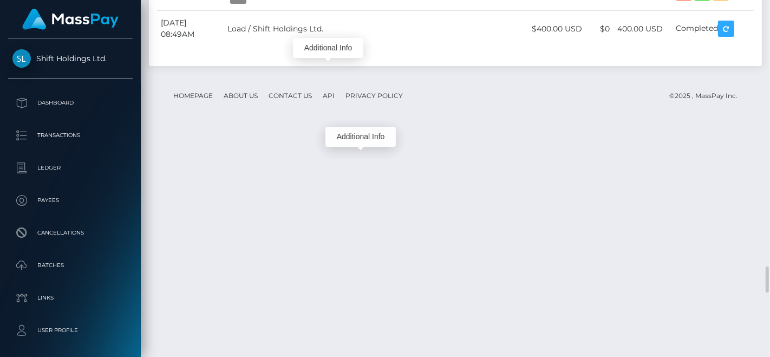
scroll to position [130, 188]
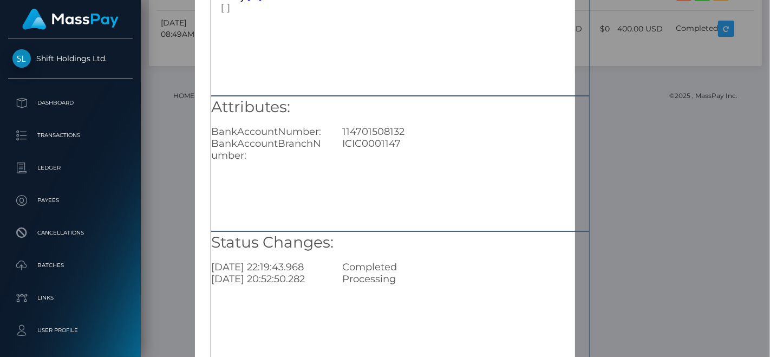
scroll to position [158, 0]
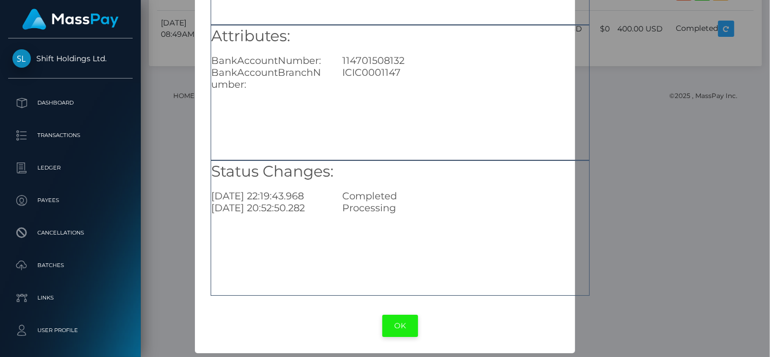
click at [388, 320] on button "OK" at bounding box center [401, 326] width 36 height 22
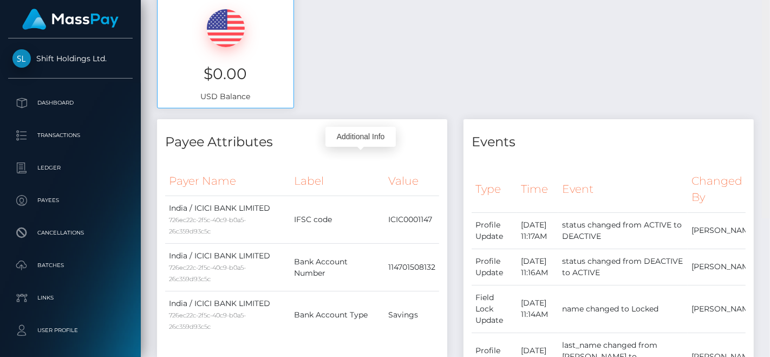
scroll to position [0, 0]
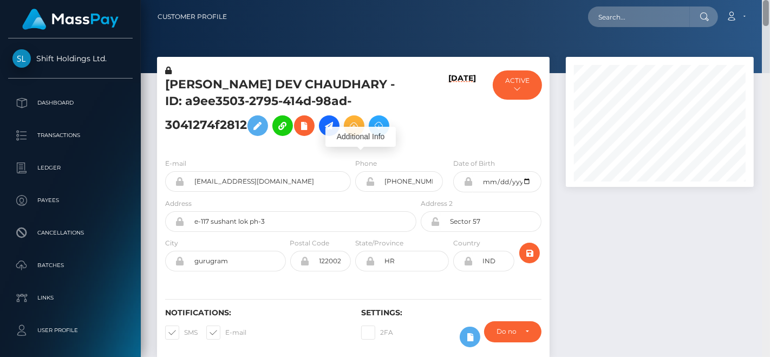
drag, startPoint x: 765, startPoint y: 184, endPoint x: 770, endPoint y: -7, distance: 191.3
click at [770, 0] on html "Shift Holdings Ltd. Dashboard Transactions Ledger Payees Batches" at bounding box center [385, 178] width 770 height 357
click at [196, 90] on h5 "DEVANSHU DEV CHAUDHARY - ID: a9ee3503-2795-414d-98ad-3041274f2812" at bounding box center [287, 108] width 245 height 65
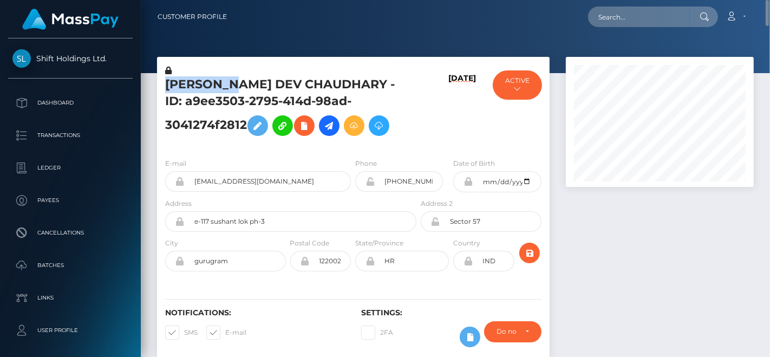
click at [196, 90] on h5 "DEVANSHU DEV CHAUDHARY - ID: a9ee3503-2795-414d-98ad-3041274f2812" at bounding box center [287, 108] width 245 height 65
copy h5 "DEVANSHU"
